Goal: Task Accomplishment & Management: Complete application form

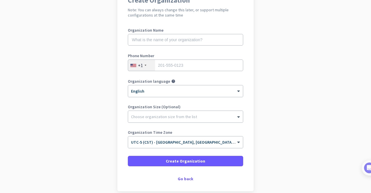
scroll to position [71, 0]
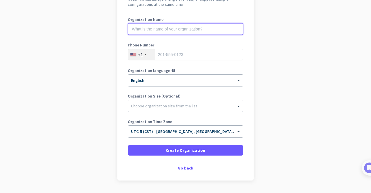
click at [159, 26] on input "text" at bounding box center [185, 29] width 115 height 12
type input "flowhub"
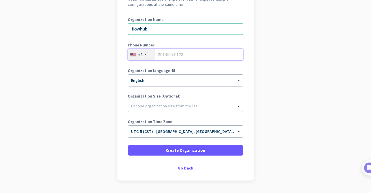
click at [170, 59] on input "tel" at bounding box center [185, 55] width 115 height 12
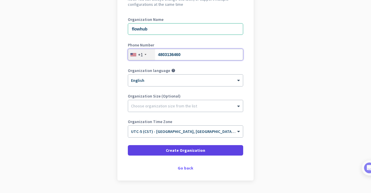
type input "4803136460"
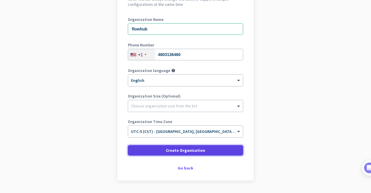
click at [188, 151] on span "Create Organization" at bounding box center [185, 150] width 39 height 6
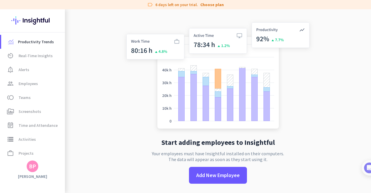
click at [291, 58] on img at bounding box center [218, 76] width 192 height 115
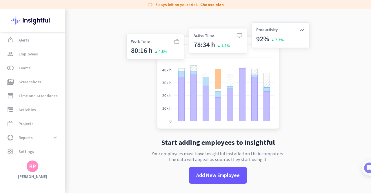
click at [33, 172] on div "Productivity Trends av_timer Real-Time Insights notification_important Alerts g…" at bounding box center [32, 100] width 65 height 183
click at [31, 164] on div "BP" at bounding box center [32, 166] width 7 height 6
click at [49, 156] on span "Sign out" at bounding box center [63, 154] width 35 height 5
